Goal: Task Accomplishment & Management: Use online tool/utility

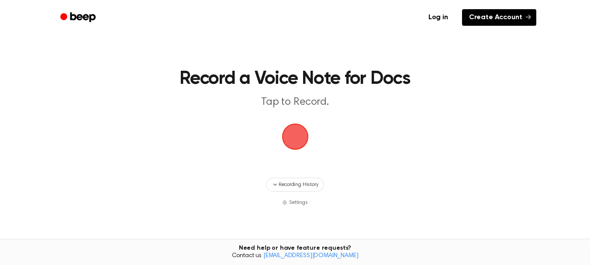
click at [530, 16] on icon at bounding box center [528, 16] width 5 height 5
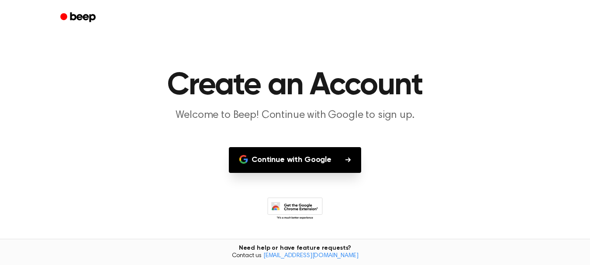
click at [347, 161] on icon "button" at bounding box center [347, 159] width 5 height 5
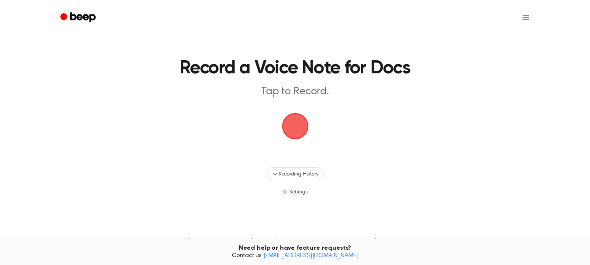
scroll to position [80, 0]
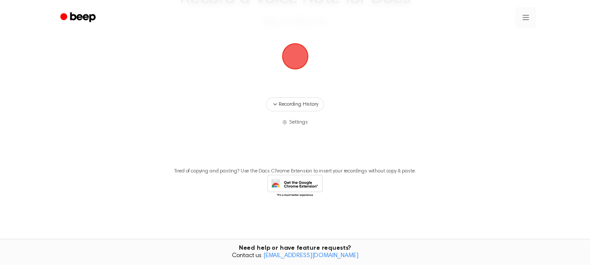
click at [526, 15] on html "Record a Voice Note for Docs Tap to Record. Recording History Settings Tired of…" at bounding box center [295, 92] width 590 height 345
click at [414, 100] on html "Record a Voice Note for Docs Tap to Record. Recording History Settings Tired of…" at bounding box center [295, 92] width 590 height 345
click at [295, 105] on span "Recording History" at bounding box center [298, 104] width 39 height 8
